Goal: Information Seeking & Learning: Learn about a topic

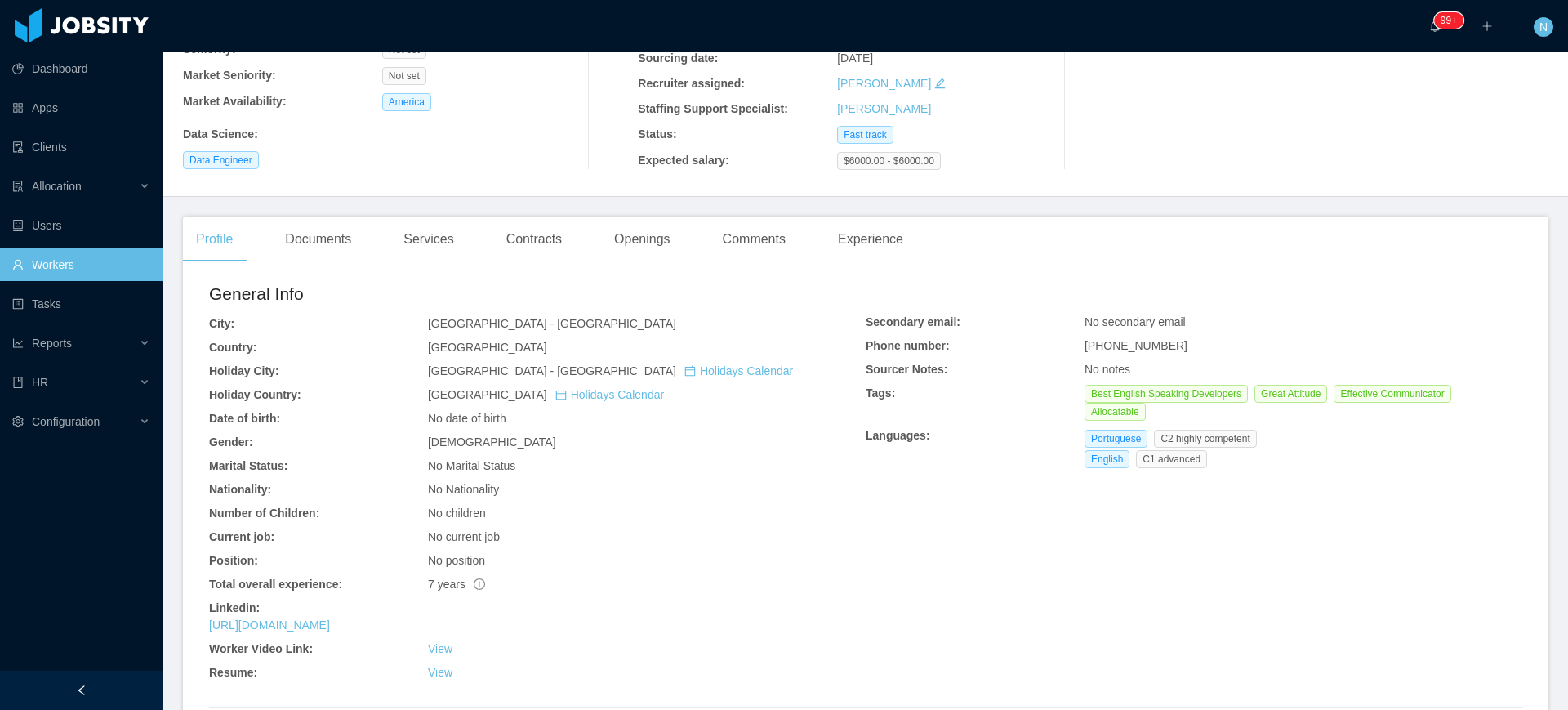
scroll to position [204, 0]
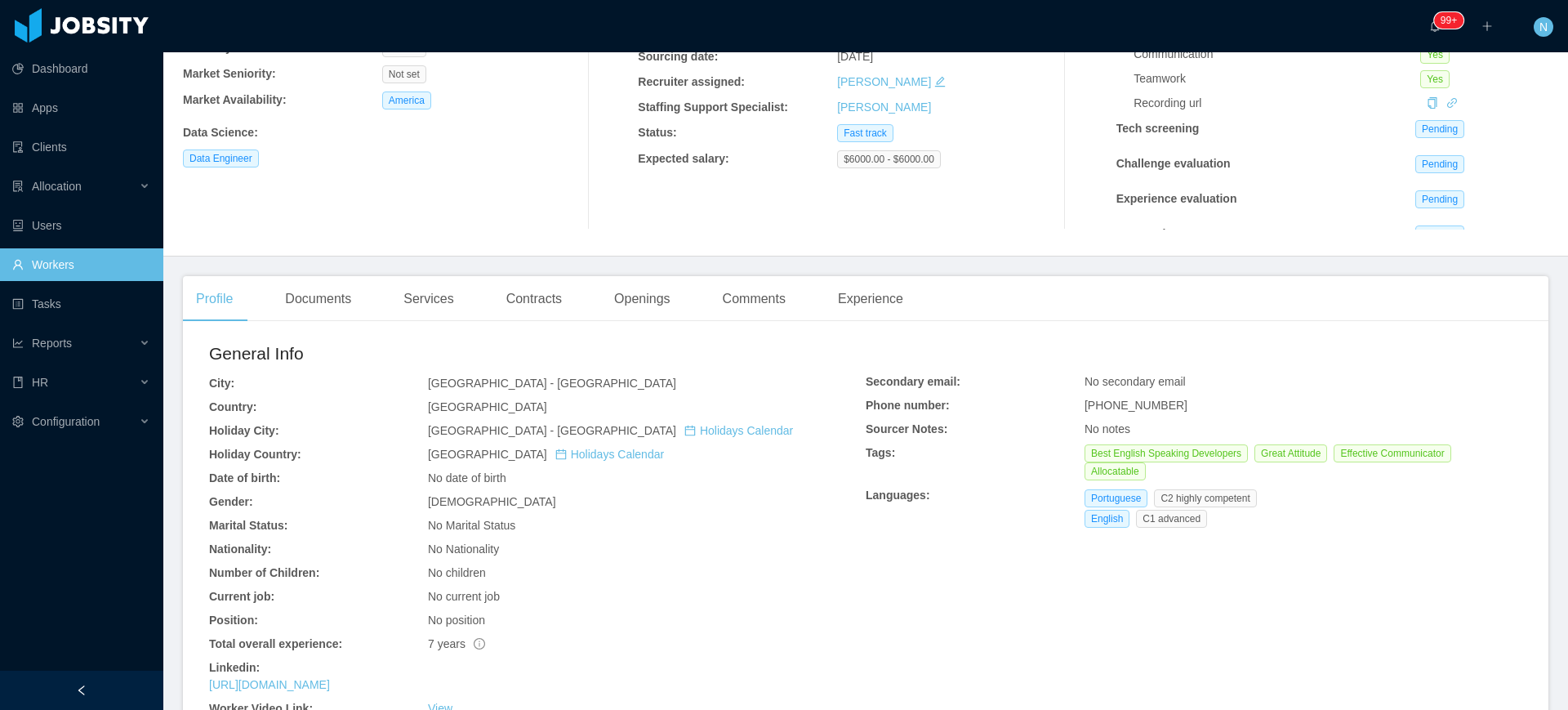
click at [359, 621] on div "Position:" at bounding box center [318, 619] width 219 height 17
click at [330, 684] on link "https://www.linkedin.com/in/ericrabacov" at bounding box center [269, 684] width 121 height 13
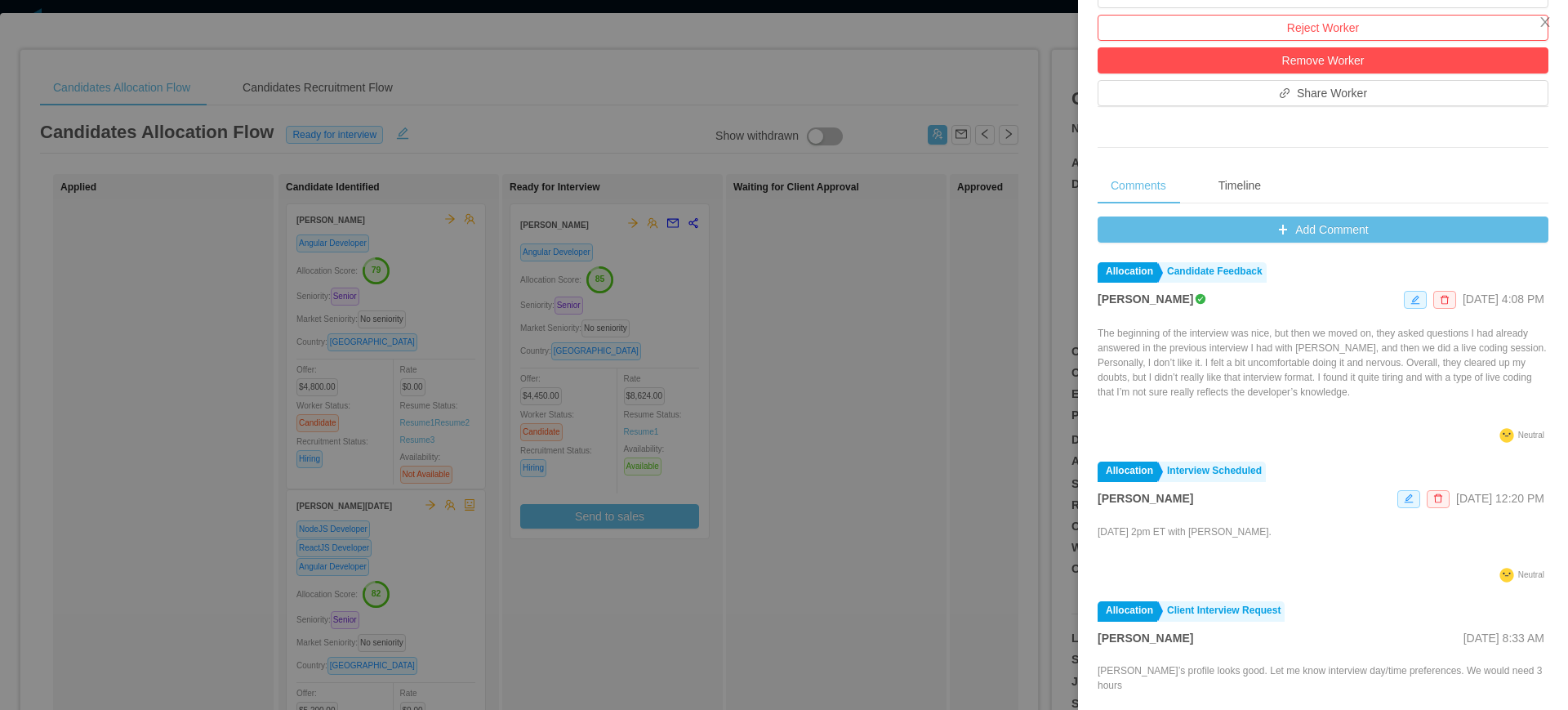
scroll to position [666, 0]
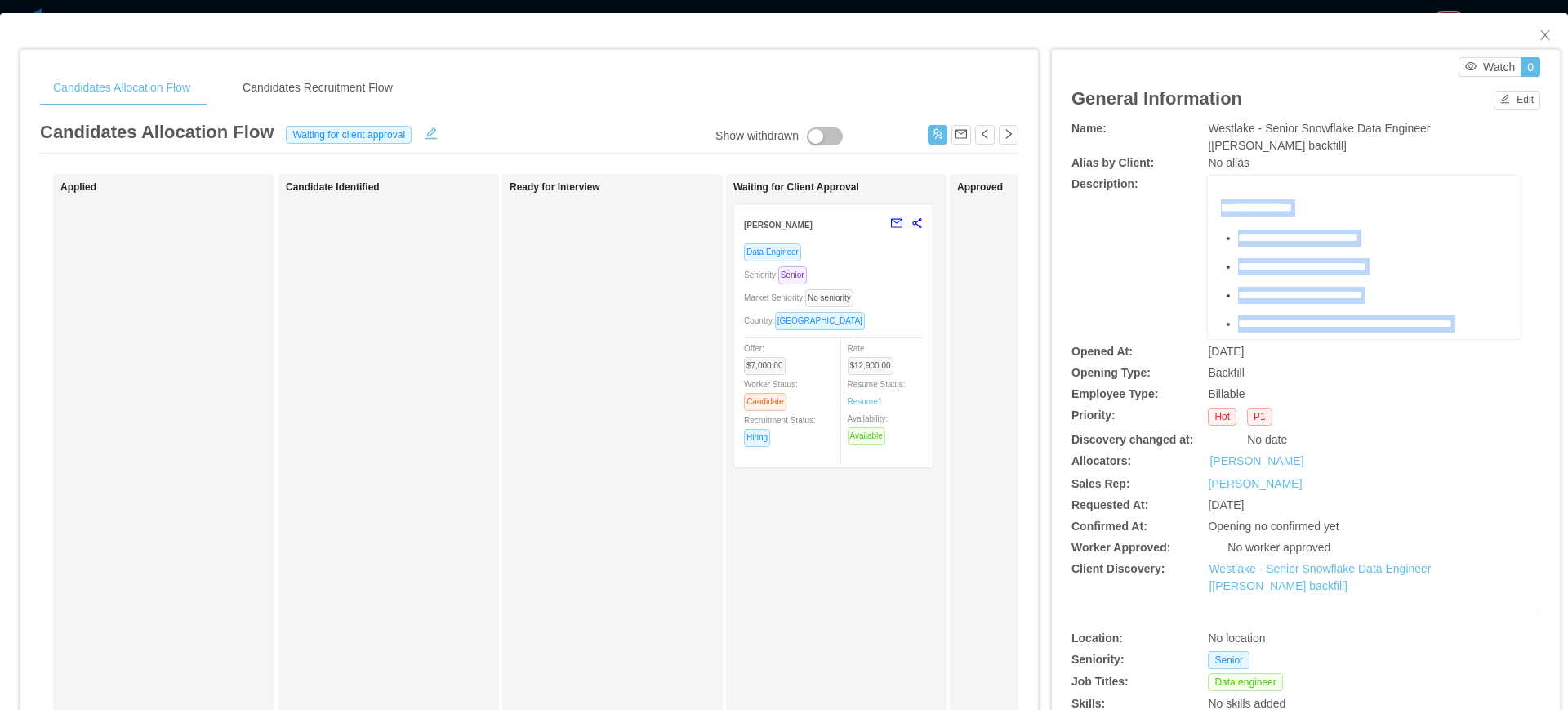
scroll to position [499, 0]
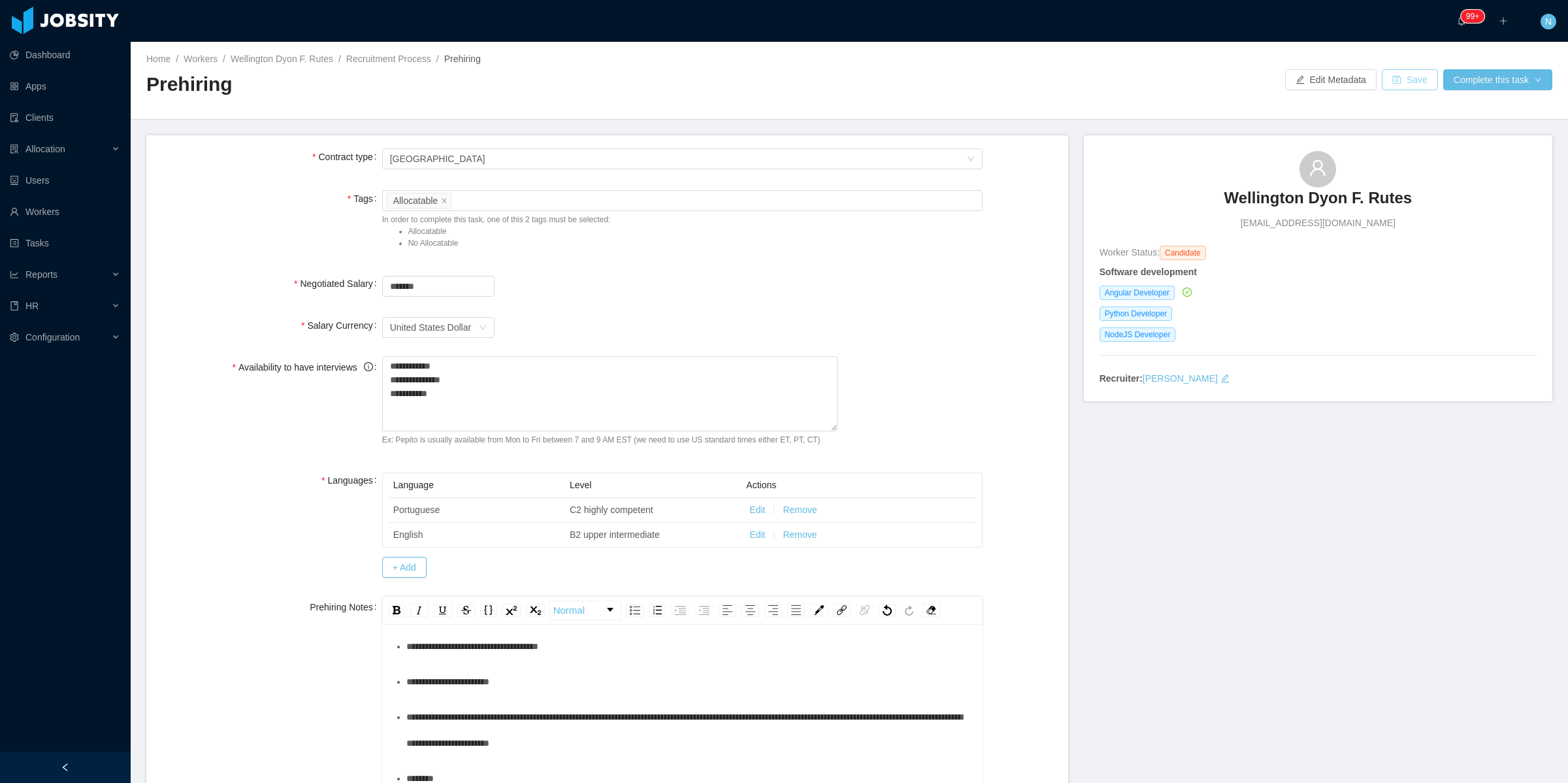
scroll to position [305, 0]
